Goal: Information Seeking & Learning: Learn about a topic

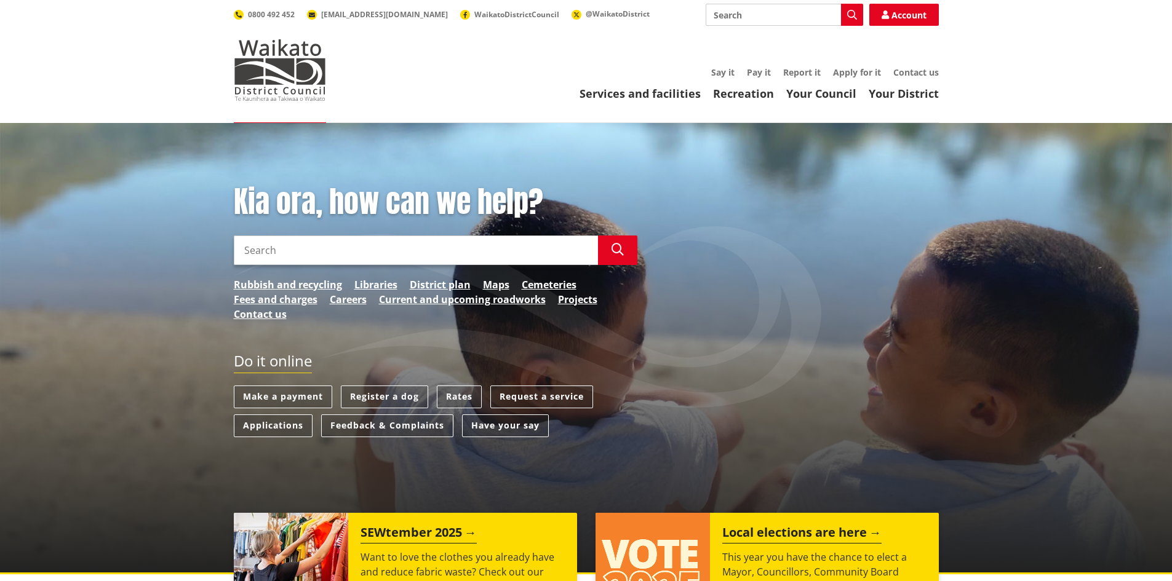
click at [746, 17] on input "Search" at bounding box center [784, 15] width 157 height 22
type input "careers"
click at [864, 7] on div "Search careers Search Careers Account 0800 492 452 [EMAIL_ADDRESS][DOMAIN_NAME]…" at bounding box center [586, 15] width 705 height 22
click at [857, 10] on button "Search" at bounding box center [852, 15] width 22 height 22
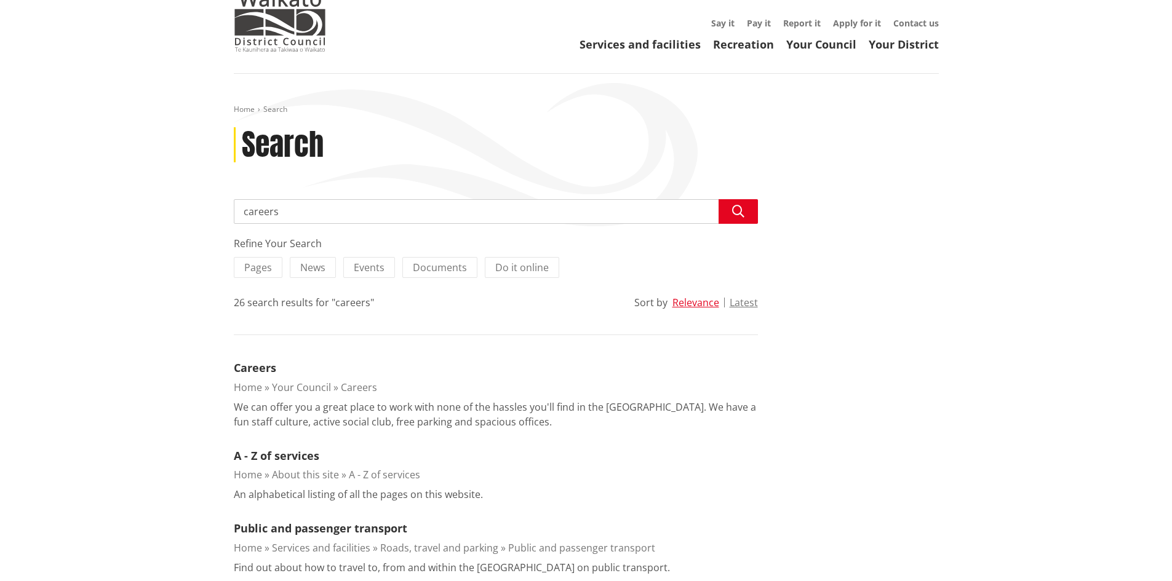
scroll to position [123, 0]
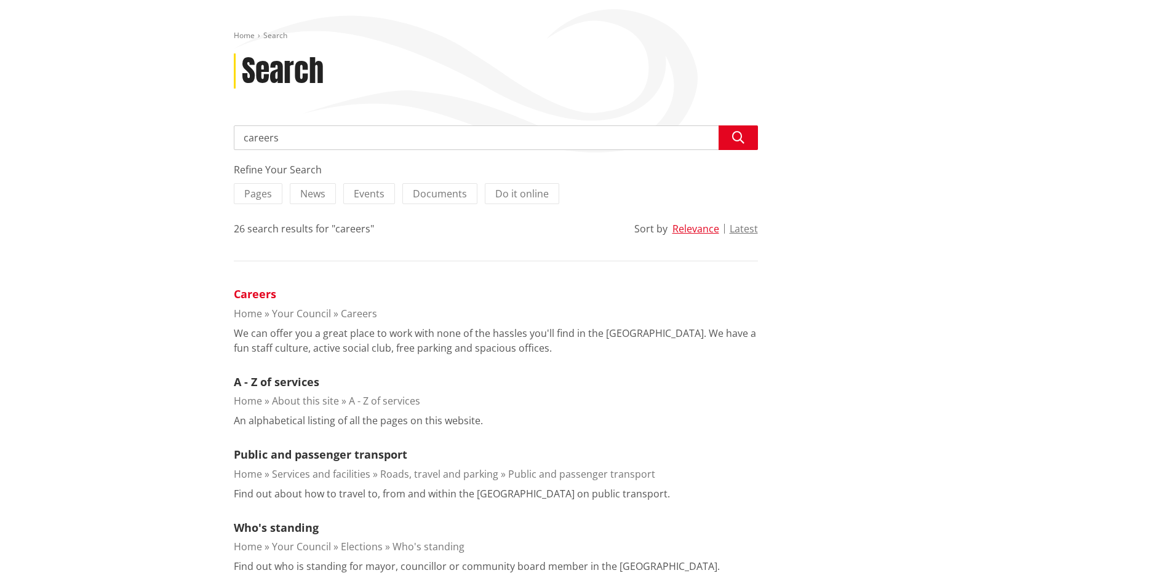
click at [264, 292] on link "Careers" at bounding box center [255, 294] width 42 height 15
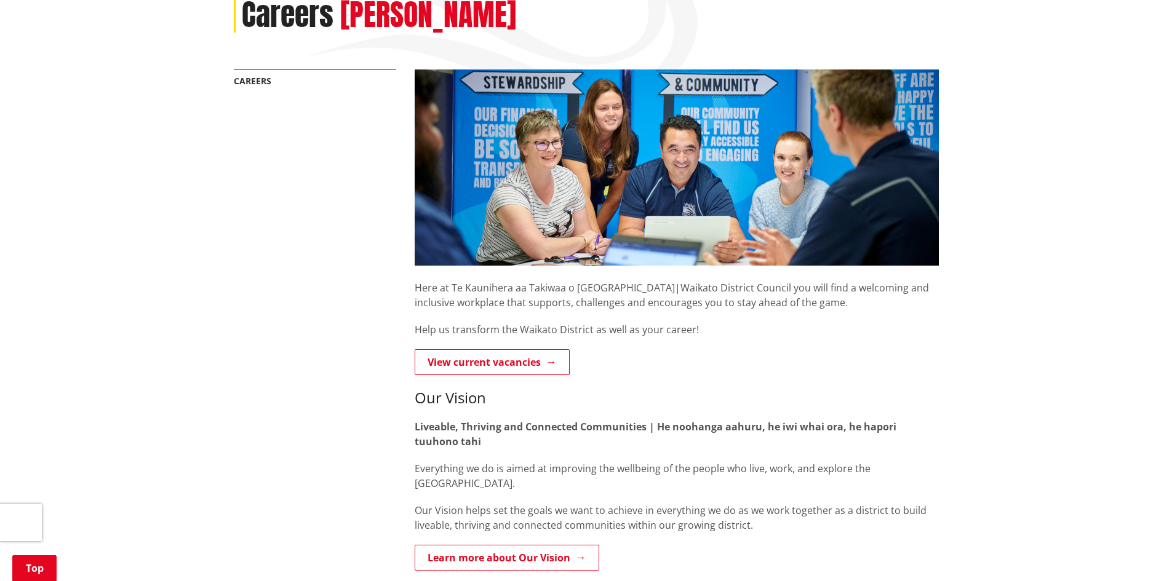
scroll to position [185, 0]
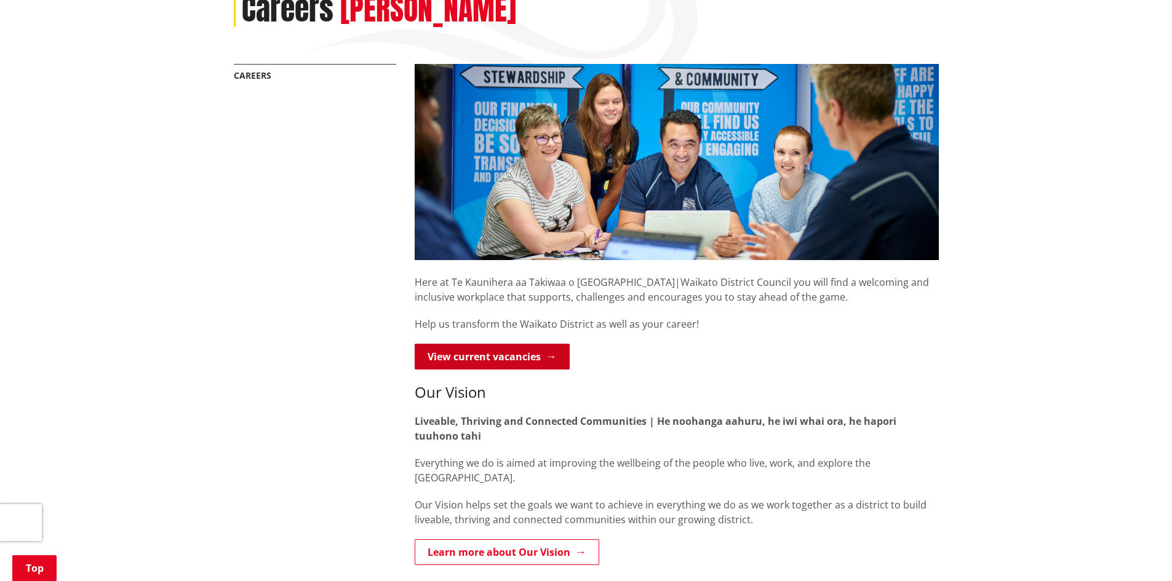
click at [520, 361] on link "View current vacancies" at bounding box center [492, 357] width 155 height 26
